Goal: Obtain resource: Download file/media

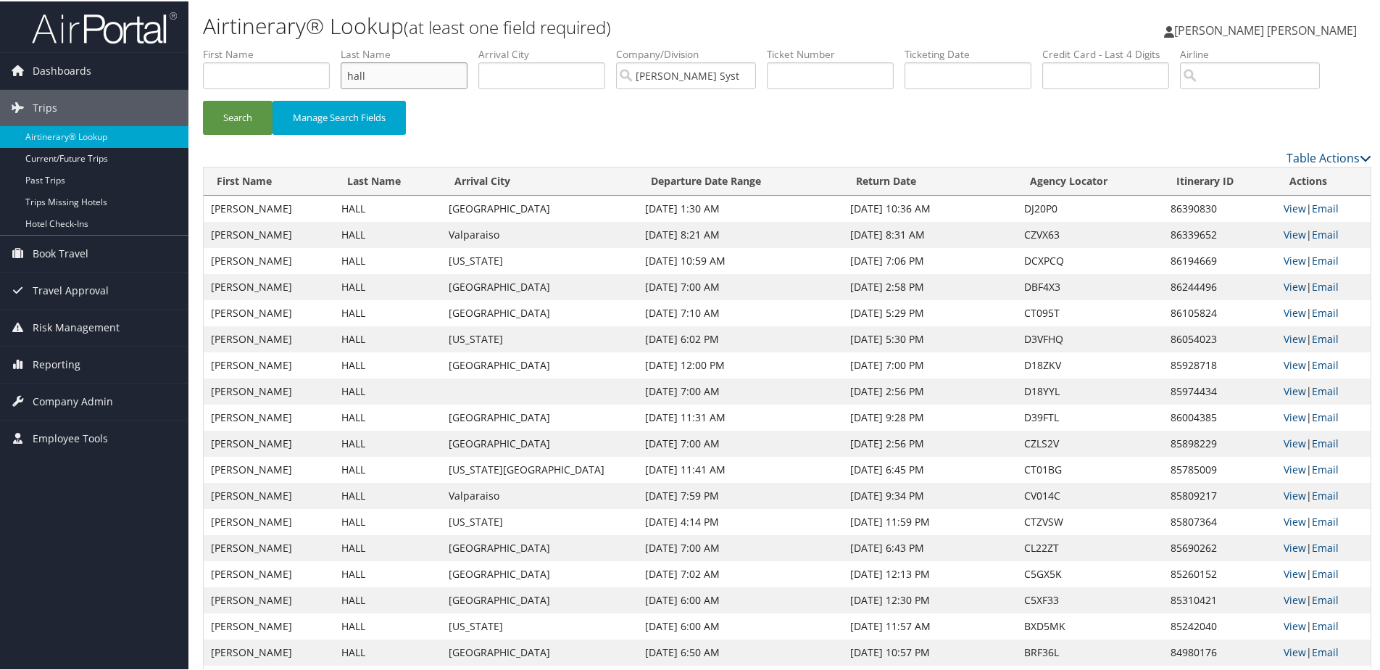
click at [419, 85] on input "hall" at bounding box center [404, 74] width 127 height 27
click at [384, 73] on input "hall" at bounding box center [404, 74] width 127 height 27
type input "lozan"
click at [203, 99] on button "Search" at bounding box center [238, 116] width 70 height 34
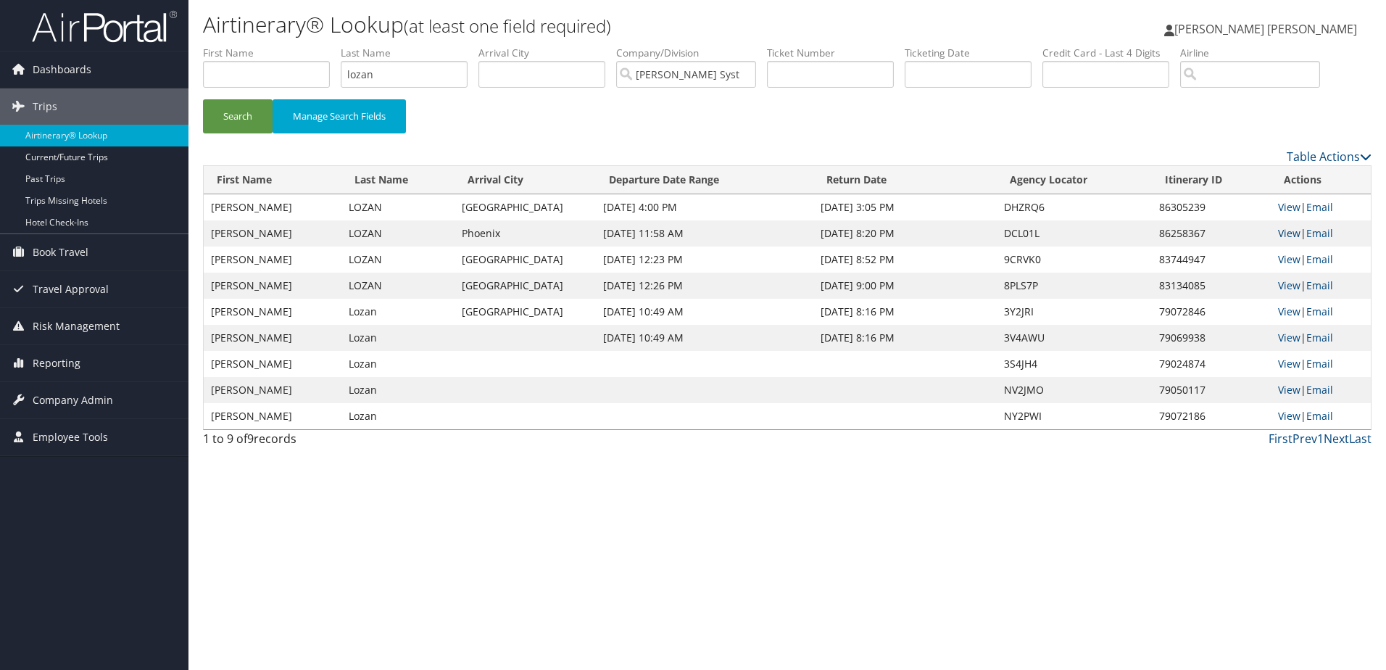
click at [1292, 236] on link "View" at bounding box center [1289, 233] width 22 height 14
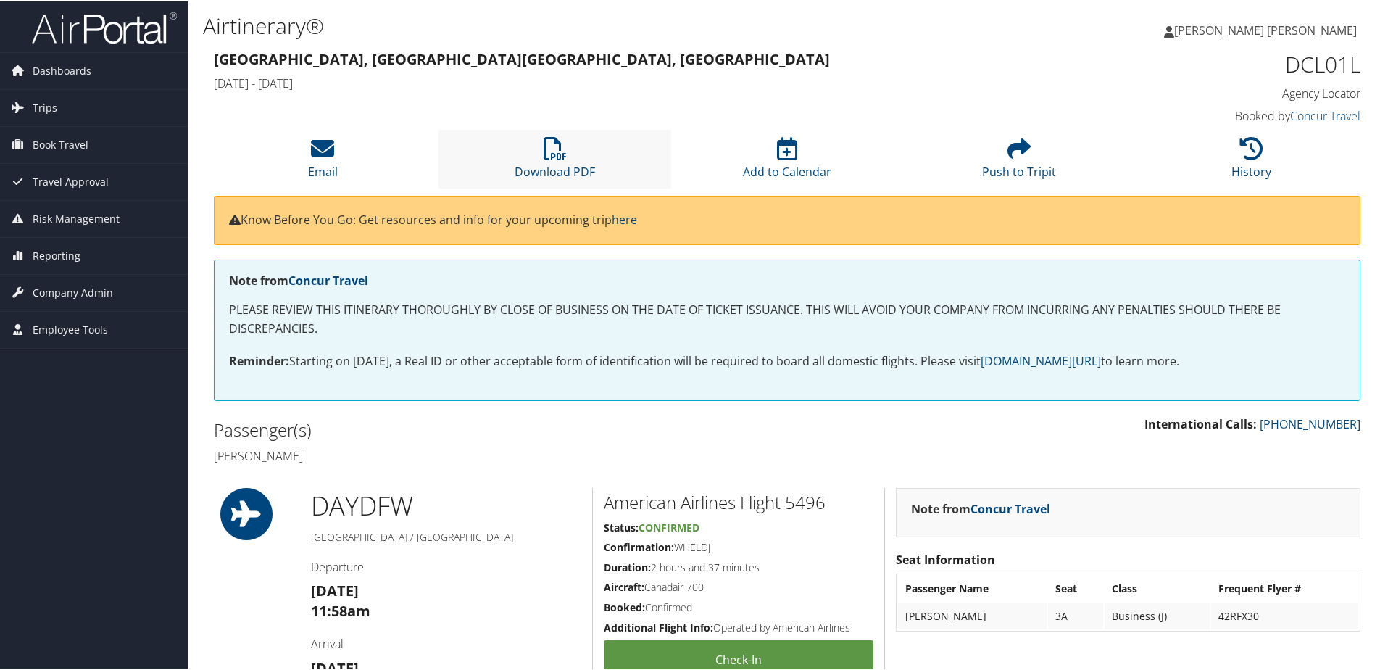
click at [551, 160] on li "Download PDF" at bounding box center [554, 157] width 232 height 59
